Goal: Task Accomplishment & Management: Complete application form

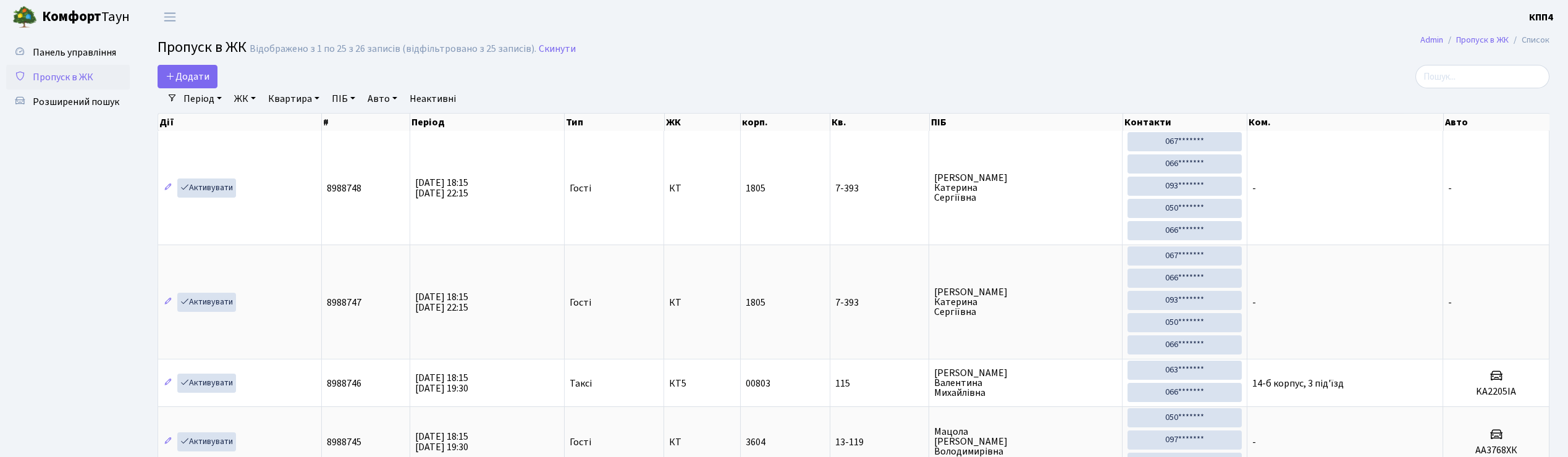
select select "25"
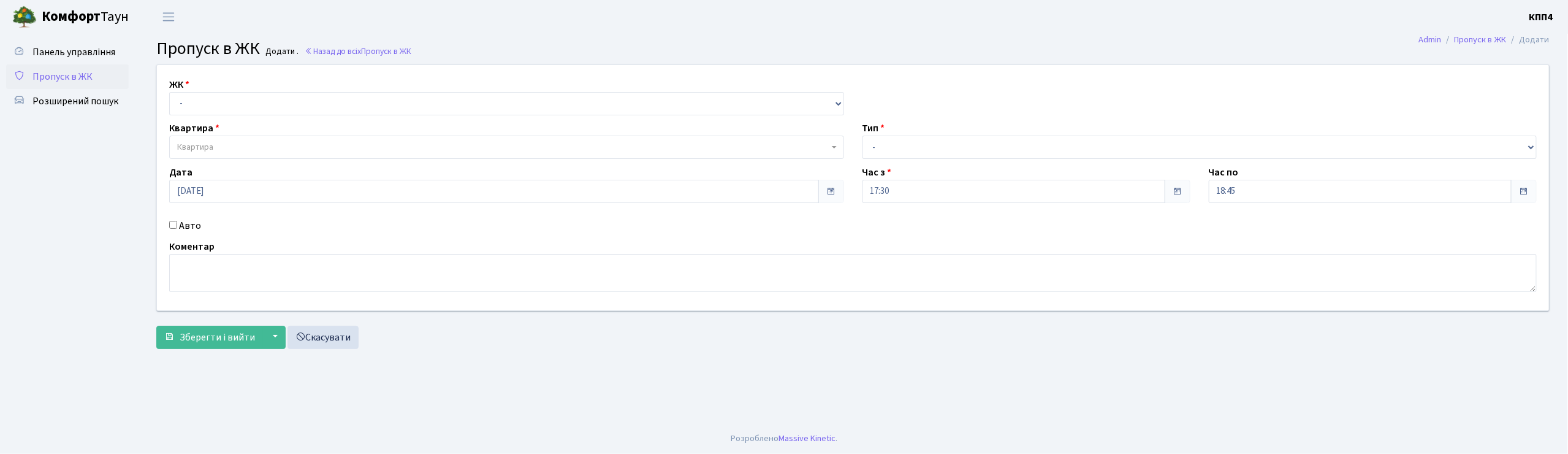
click at [175, 224] on input "Авто" at bounding box center [173, 224] width 8 height 8
checkbox input "true"
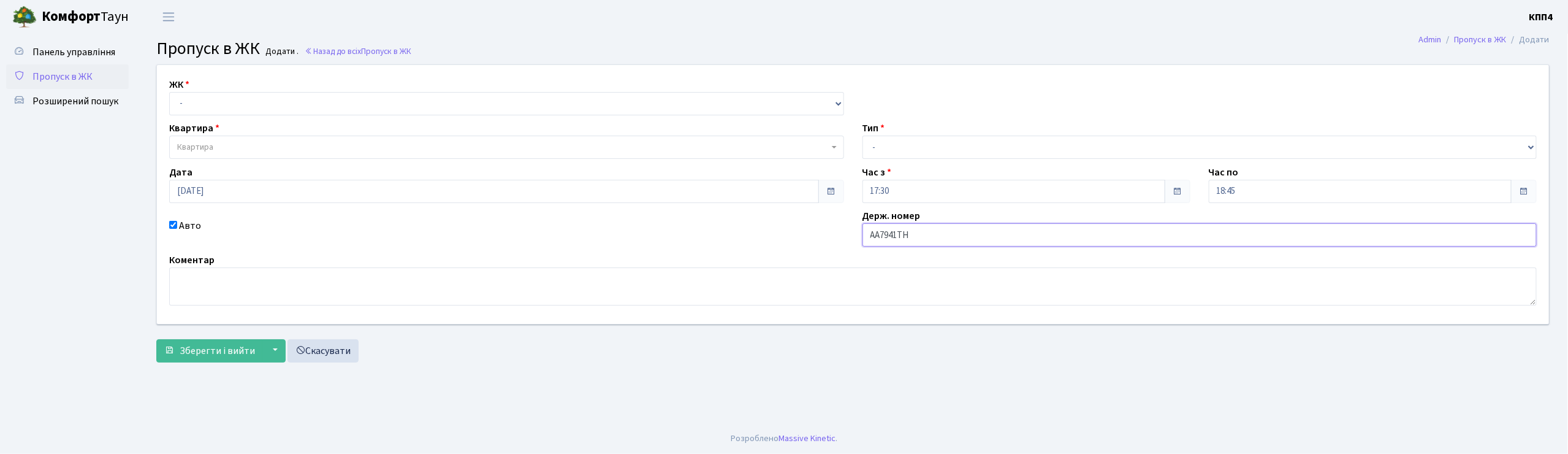
type input "АА7941ТН"
click at [194, 98] on select "- КТ, вул. Регенераторна, 4 КТ2, просп. [STREET_ADDRESS] [STREET_ADDRESS] [PERS…" at bounding box center [506, 103] width 675 height 23
select select "271"
click at [169, 92] on select "- КТ, вул. Регенераторна, 4 КТ2, просп. [STREET_ADDRESS] [STREET_ADDRESS] [PERS…" at bounding box center [506, 103] width 675 height 23
select select
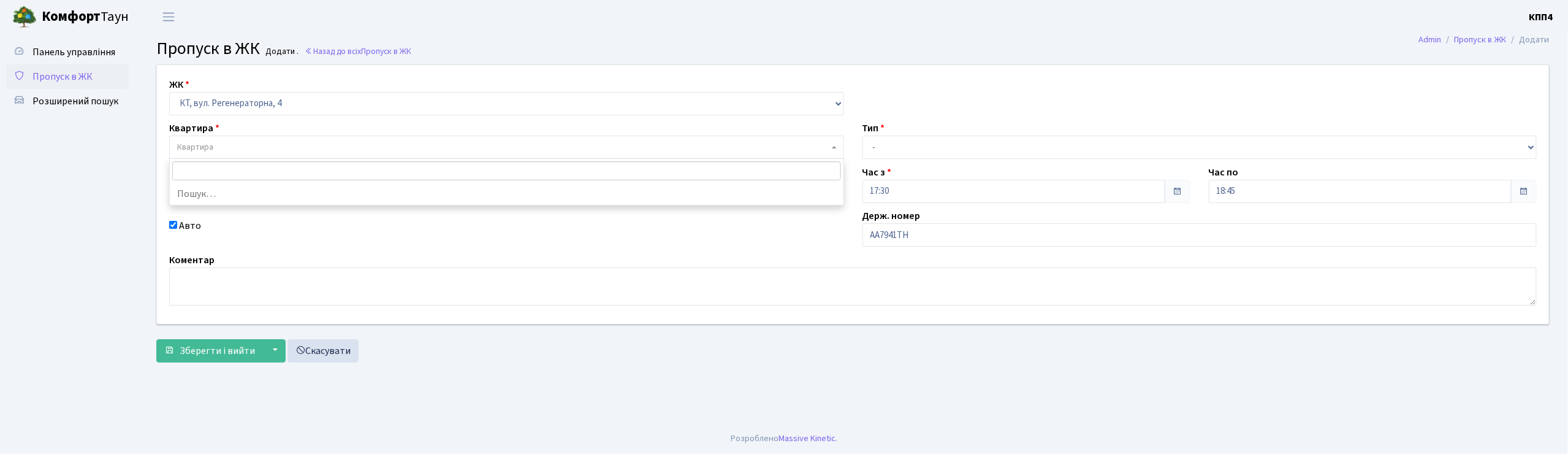
click at [211, 148] on span "Квартира" at bounding box center [196, 147] width 36 height 13
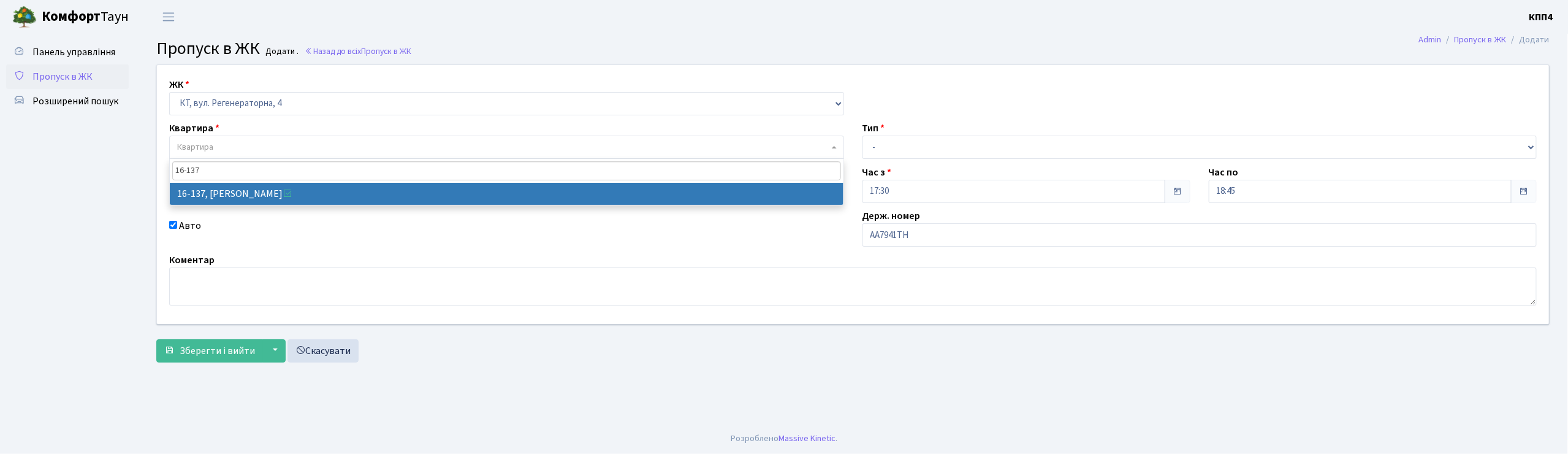
type input "16-137"
select select "8698"
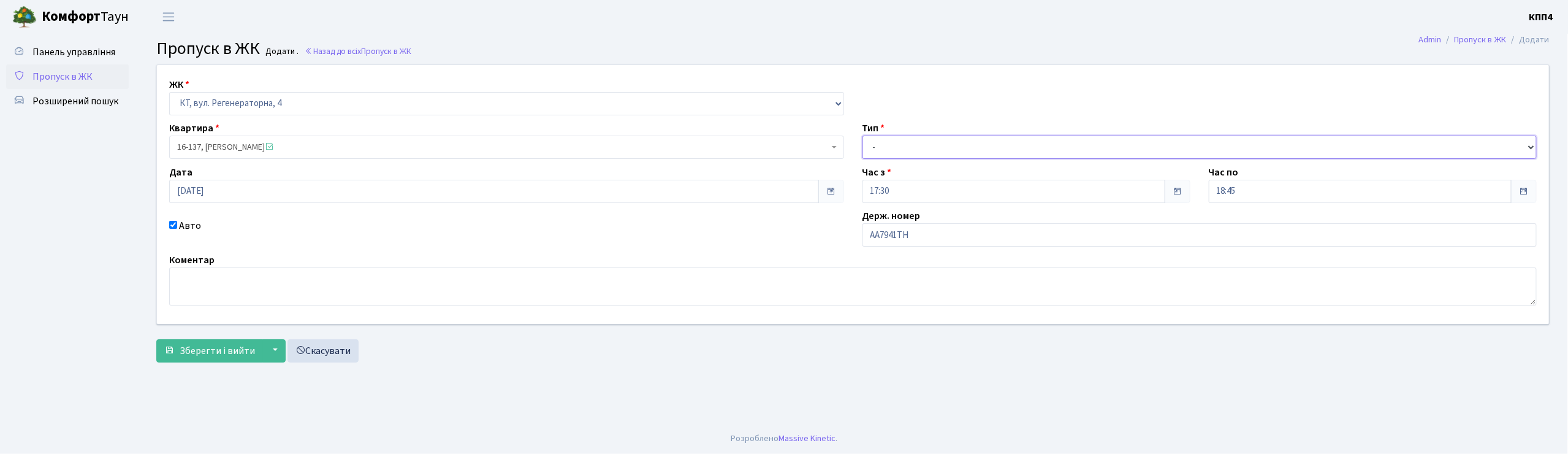
click at [906, 148] on select "- Доставка Таксі Гості Сервіс" at bounding box center [1200, 147] width 675 height 23
select select "1"
click at [862, 135] on select "- Доставка Таксі Гості Сервіс" at bounding box center [1200, 147] width 675 height 23
click at [210, 354] on span "Зберегти і вийти" at bounding box center [217, 351] width 75 height 14
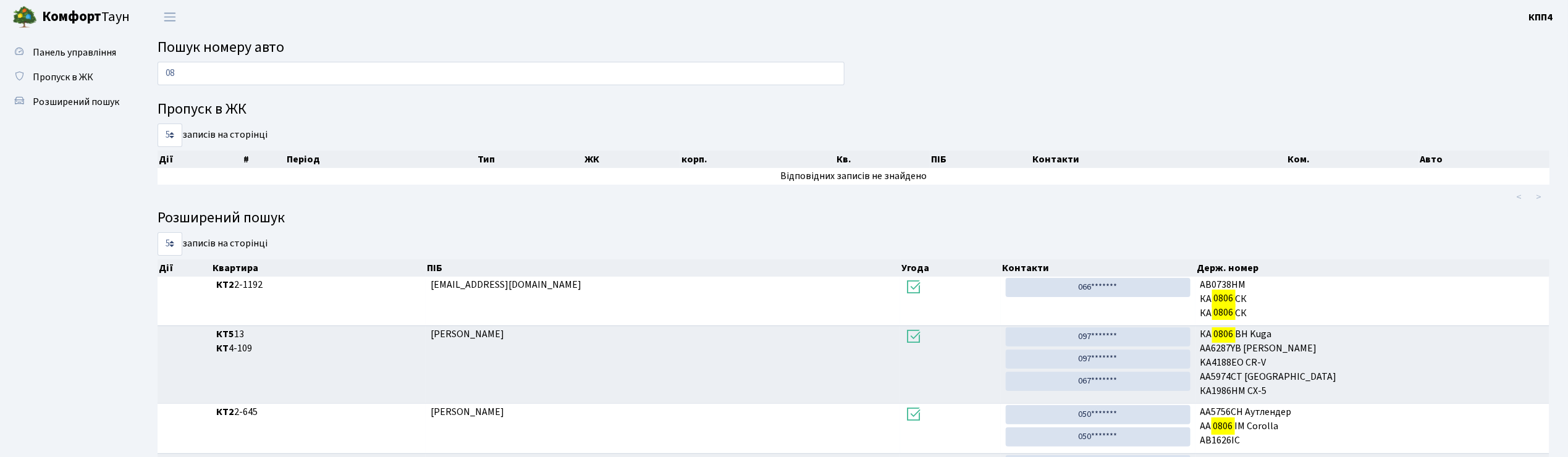
type input "0"
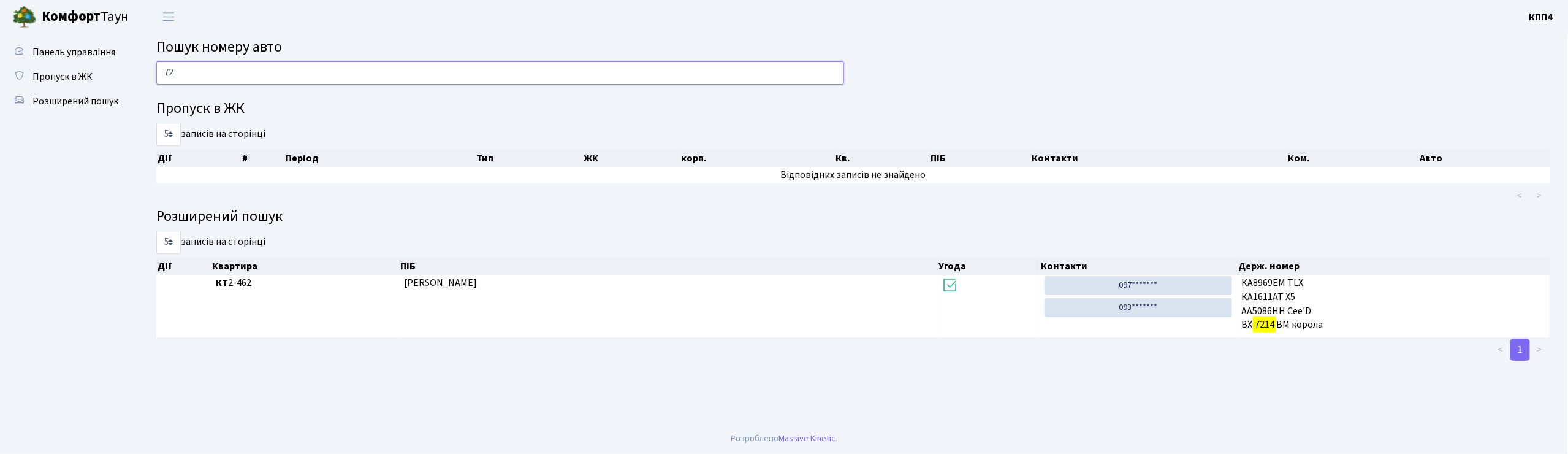
type input "7"
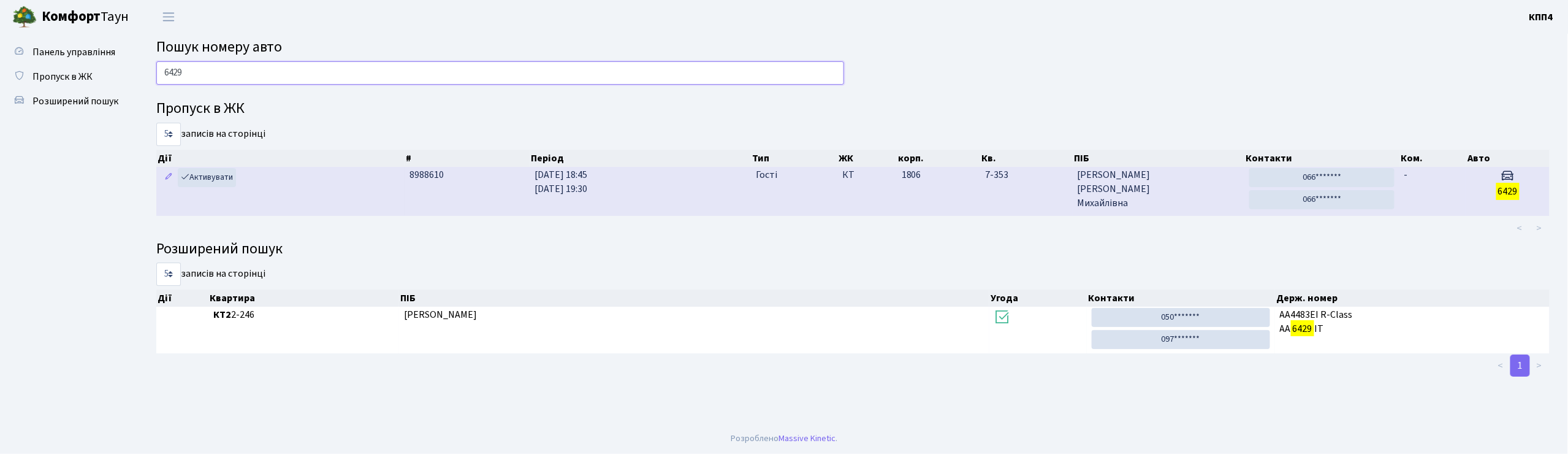
type input "6429"
click at [1441, 190] on td "-" at bounding box center [1433, 191] width 67 height 48
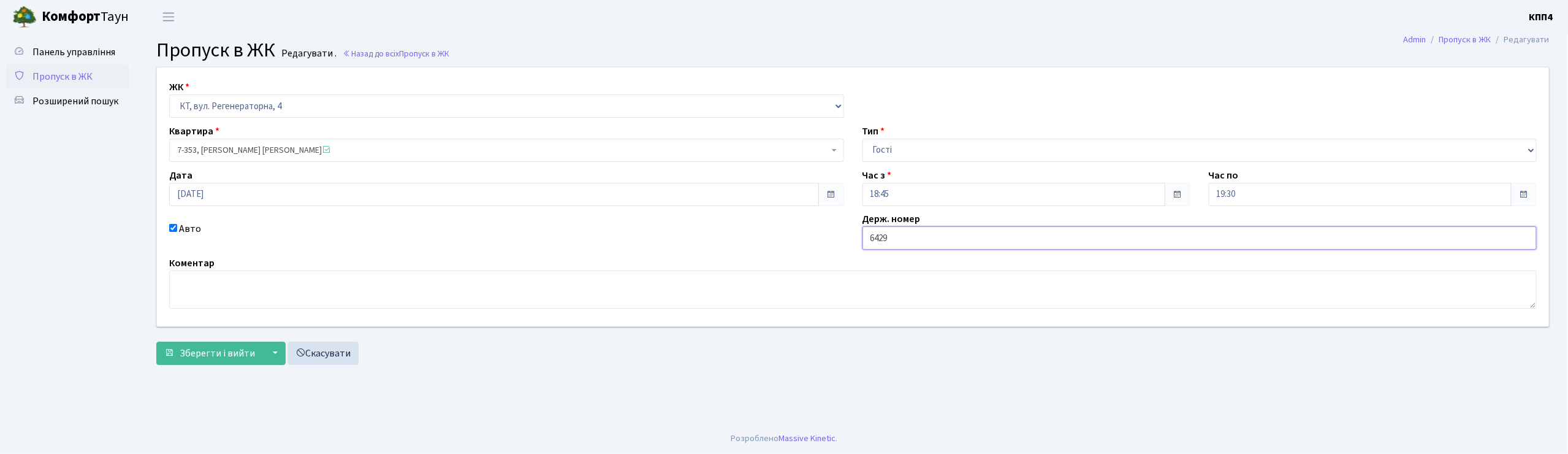
click at [866, 241] on input "6429" at bounding box center [1200, 238] width 675 height 23
click at [908, 236] on input "КА6429" at bounding box center [1200, 238] width 675 height 23
type input "КА6429ІМ"
click at [207, 359] on span "Зберегти і вийти" at bounding box center [217, 354] width 75 height 14
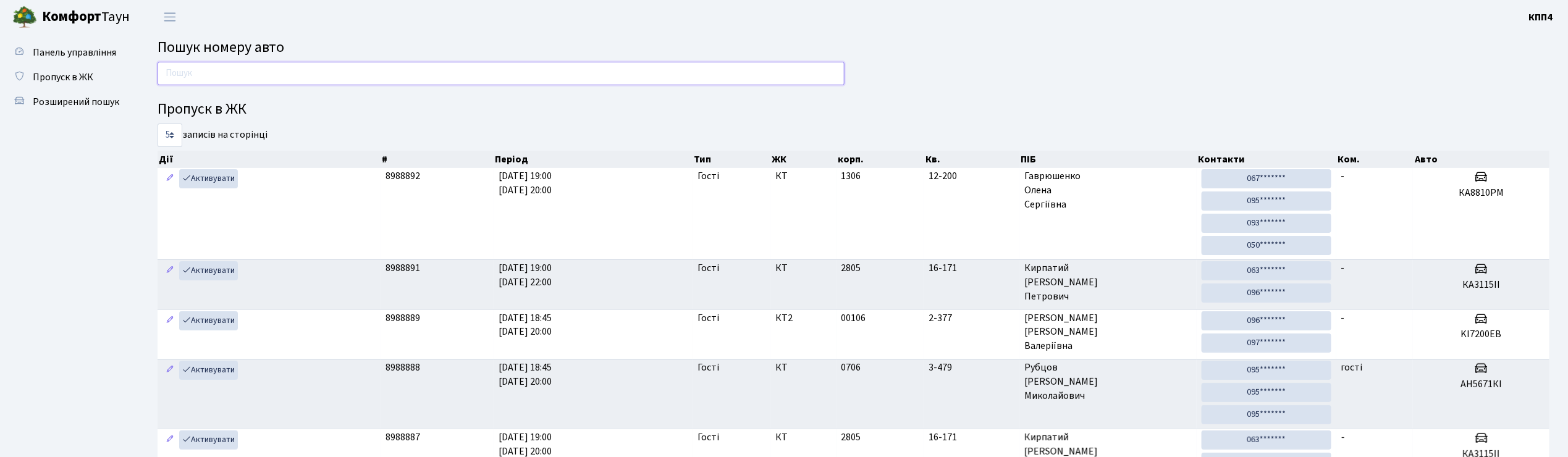
click at [188, 80] on input "text" at bounding box center [501, 73] width 687 height 23
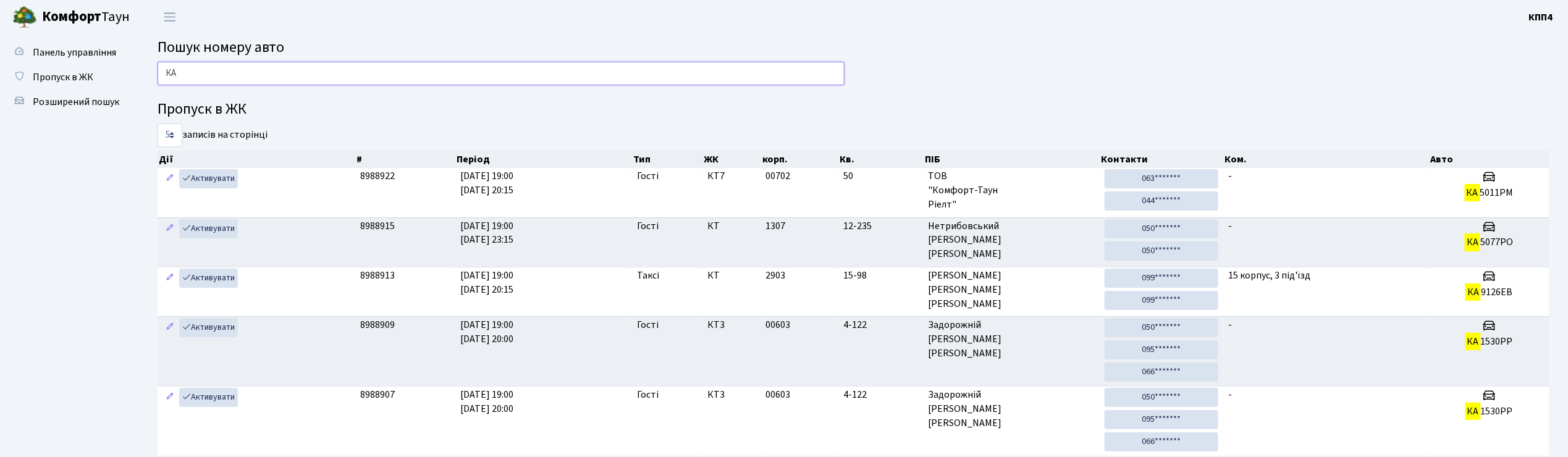
type input "К"
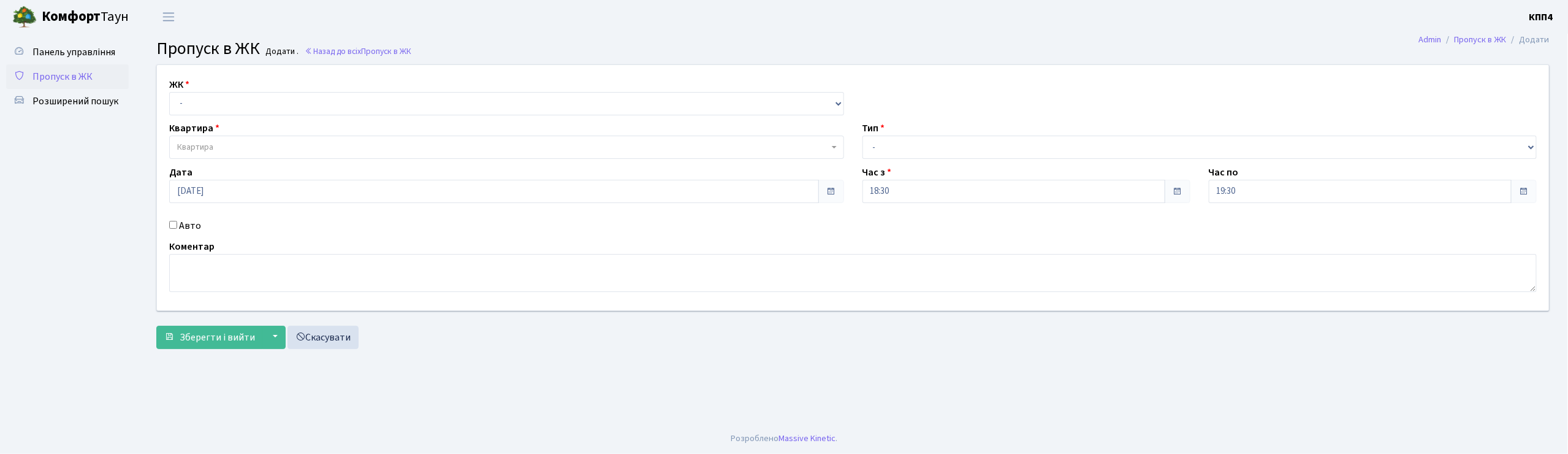
click at [174, 224] on input "Авто" at bounding box center [173, 224] width 8 height 8
checkbox input "true"
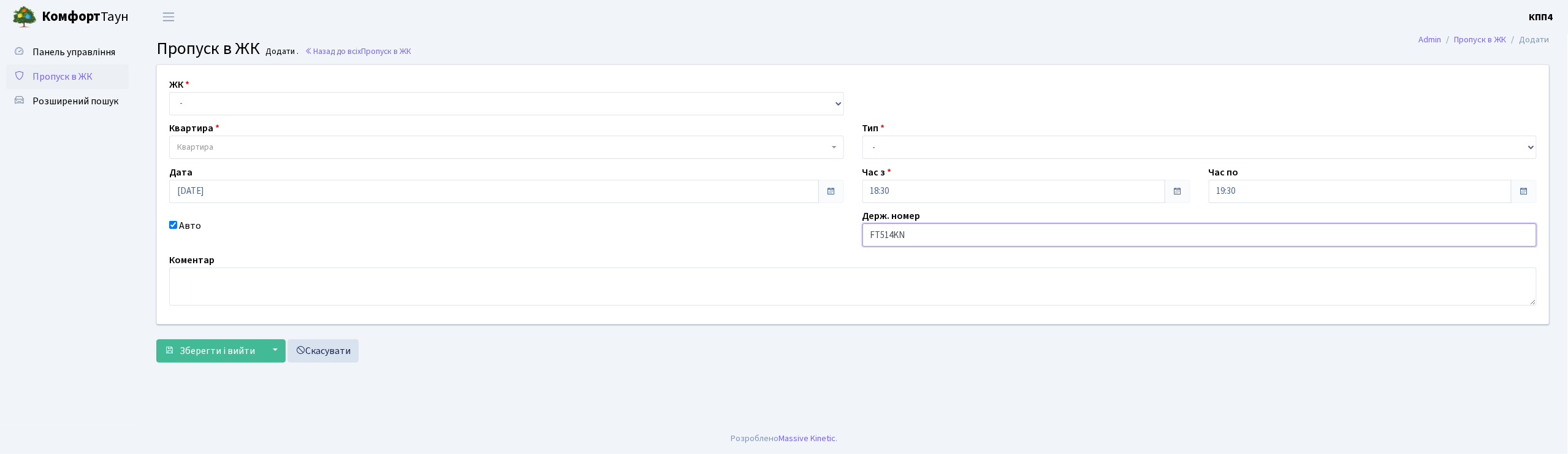
type input "FT514KN"
click at [231, 99] on select "- КТ, вул. Регенераторна, 4 КТ2, просп. Соборності, 17 КТ3, вул. Березнева, 16 …" at bounding box center [506, 103] width 675 height 23
select select "271"
click at [169, 92] on select "- КТ, вул. Регенераторна, 4 КТ2, просп. Соборності, 17 КТ3, вул. Березнева, 16 …" at bounding box center [506, 103] width 675 height 23
select select
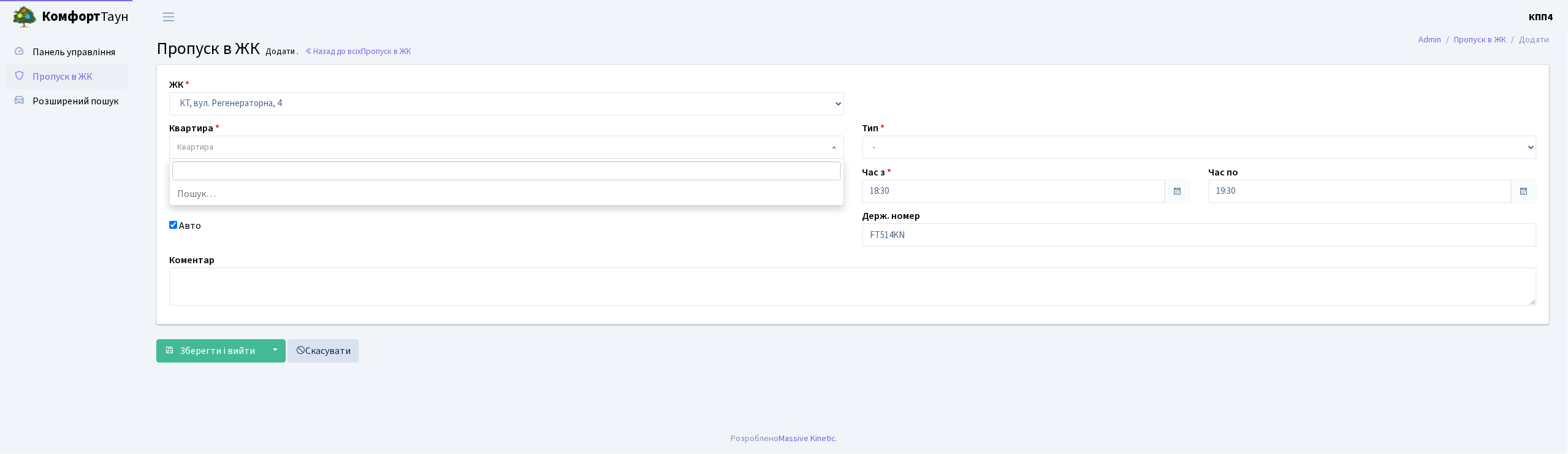
click at [238, 140] on span "Квартира" at bounding box center [506, 147] width 675 height 23
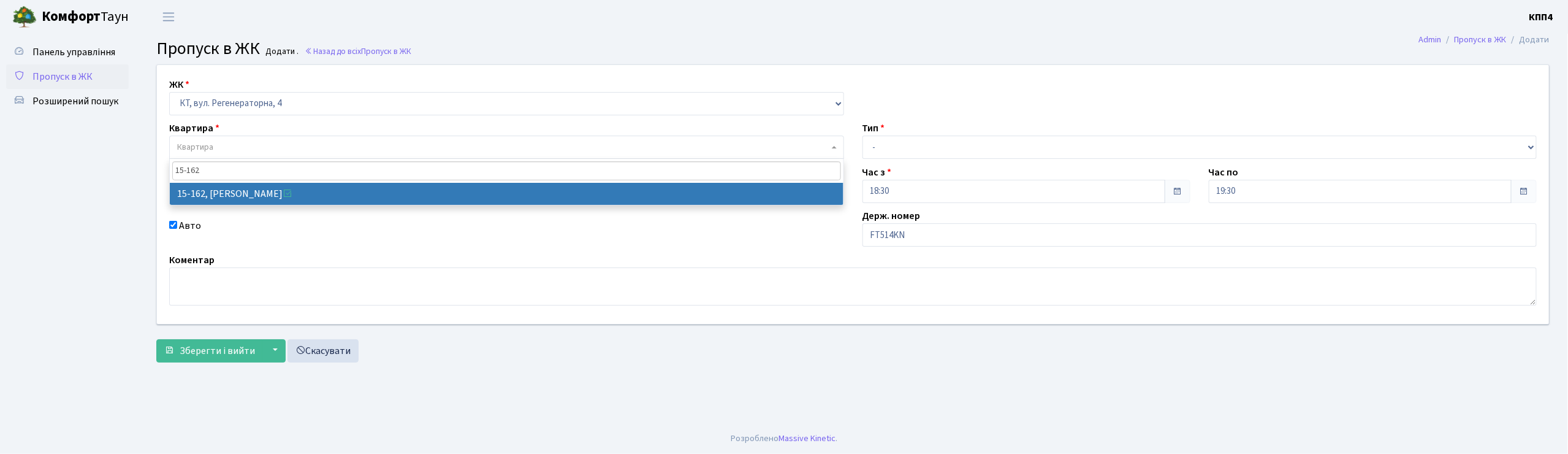
type input "15-162"
select select "8937"
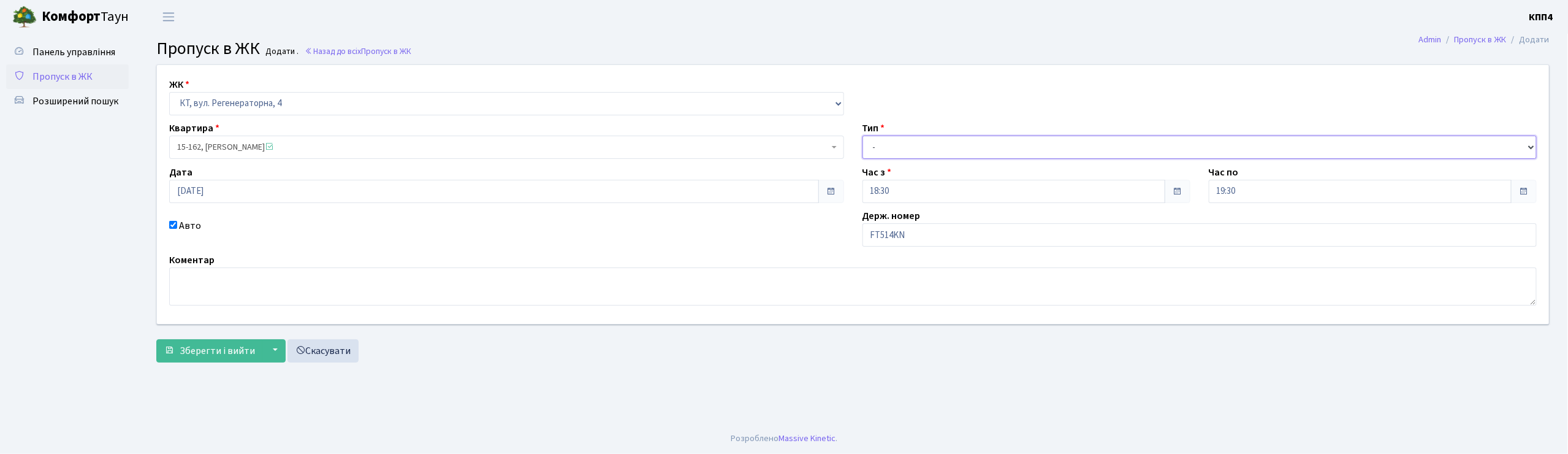
click at [922, 148] on select "- Доставка Таксі Гості Сервіс" at bounding box center [1200, 147] width 675 height 23
select select "3"
click at [862, 135] on select "- Доставка Таксі Гості Сервіс" at bounding box center [1200, 147] width 675 height 23
click at [190, 344] on span "Зберегти і вийти" at bounding box center [217, 351] width 75 height 14
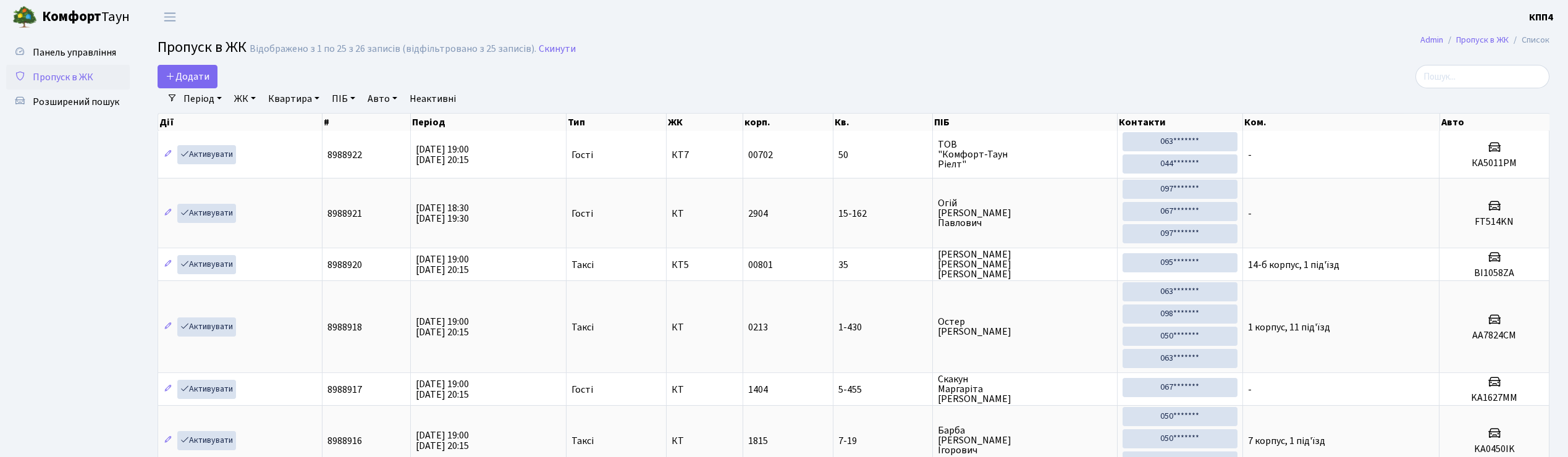
select select "25"
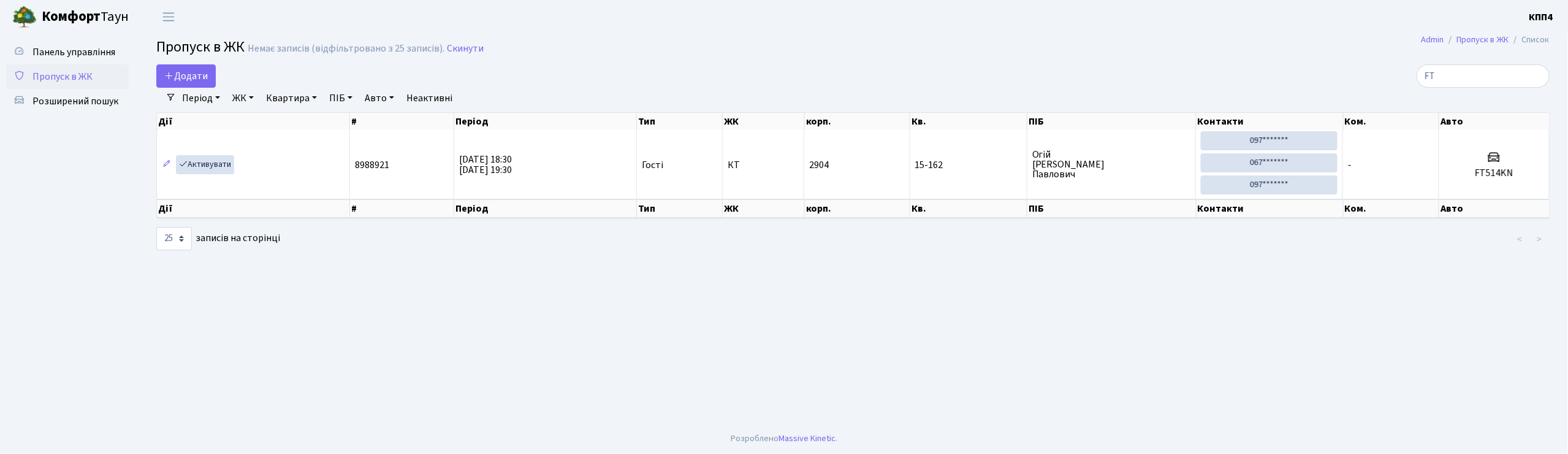
type input "F"
